Goal: Task Accomplishment & Management: Use online tool/utility

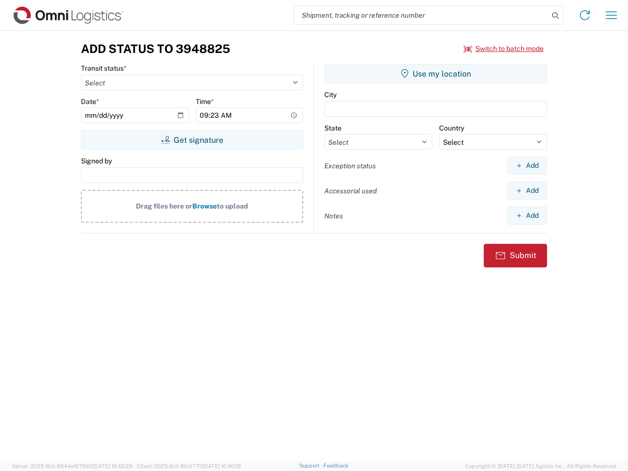
click at [422, 15] on input "search" at bounding box center [421, 15] width 254 height 19
click at [555, 16] on icon at bounding box center [556, 16] width 14 height 14
click at [585, 15] on icon at bounding box center [585, 15] width 16 height 16
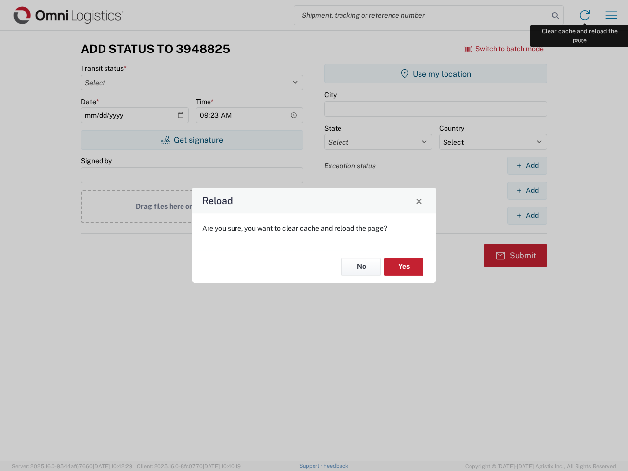
click at [611, 15] on div "Reload Are you sure, you want to clear cache and reload the page? No Yes" at bounding box center [314, 235] width 628 height 471
click at [504, 49] on div "Reload Are you sure, you want to clear cache and reload the page? No Yes" at bounding box center [314, 235] width 628 height 471
click at [192, 140] on div "Reload Are you sure, you want to clear cache and reload the page? No Yes" at bounding box center [314, 235] width 628 height 471
click at [436, 74] on div "Reload Are you sure, you want to clear cache and reload the page? No Yes" at bounding box center [314, 235] width 628 height 471
click at [527, 165] on div "Reload Are you sure, you want to clear cache and reload the page? No Yes" at bounding box center [314, 235] width 628 height 471
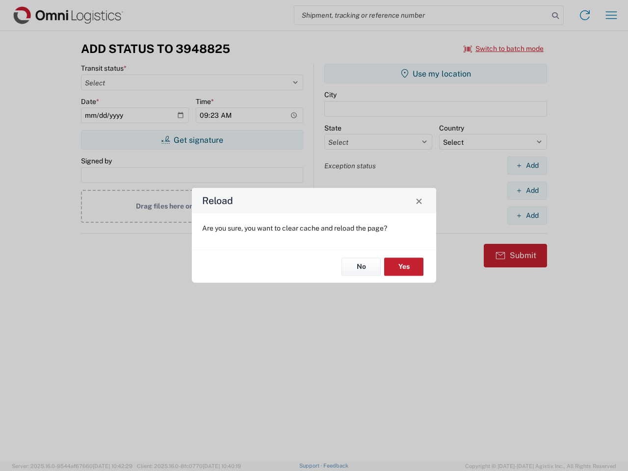
click at [527, 190] on div "Reload Are you sure, you want to clear cache and reload the page? No Yes" at bounding box center [314, 235] width 628 height 471
click at [527, 215] on div "Reload Are you sure, you want to clear cache and reload the page? No Yes" at bounding box center [314, 235] width 628 height 471
